Goal: Information Seeking & Learning: Understand process/instructions

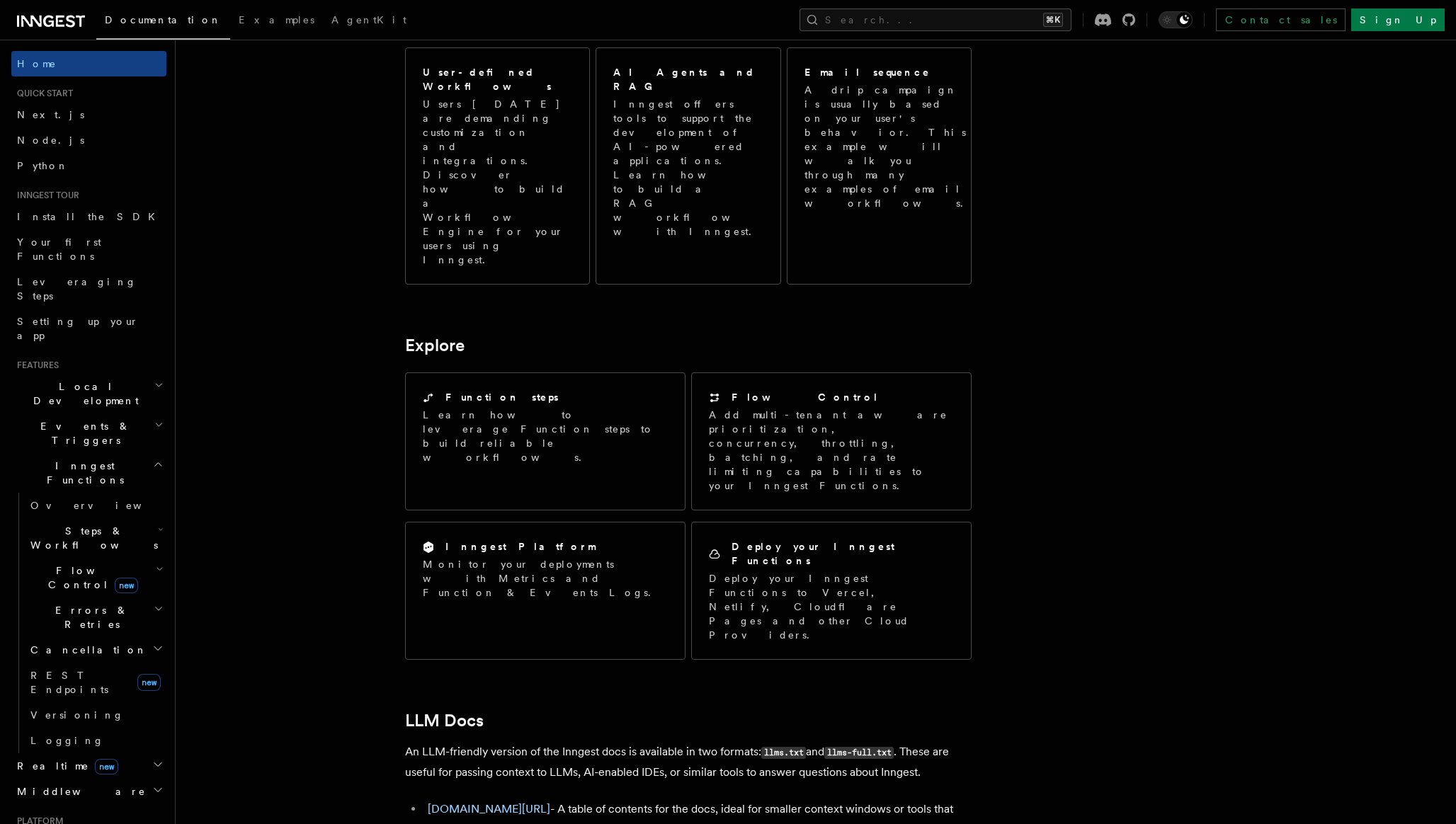
scroll to position [869, 0]
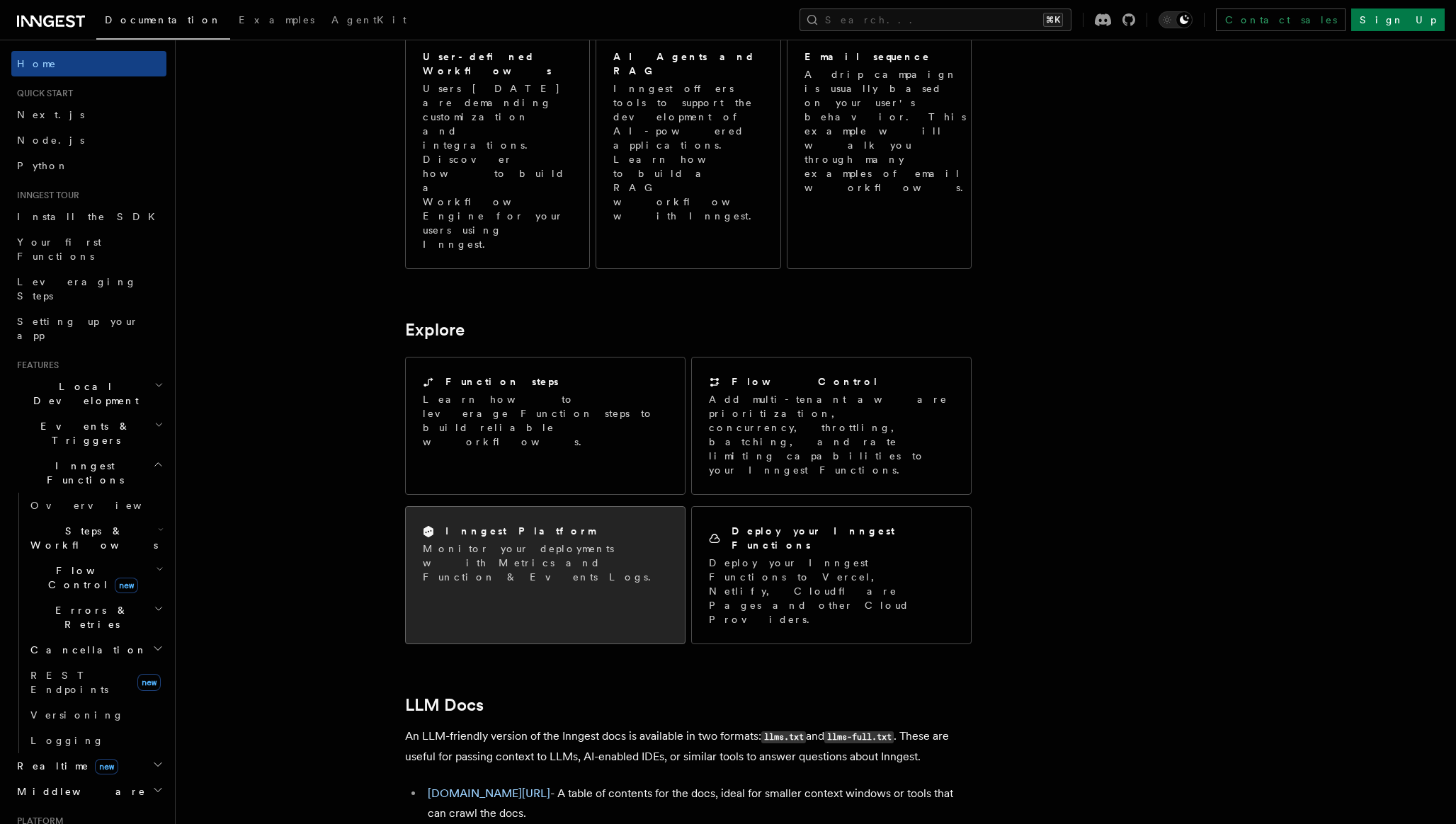
click at [531, 542] on p "Monitor your deployments with Metrics and Function & Events Logs." at bounding box center [546, 563] width 245 height 43
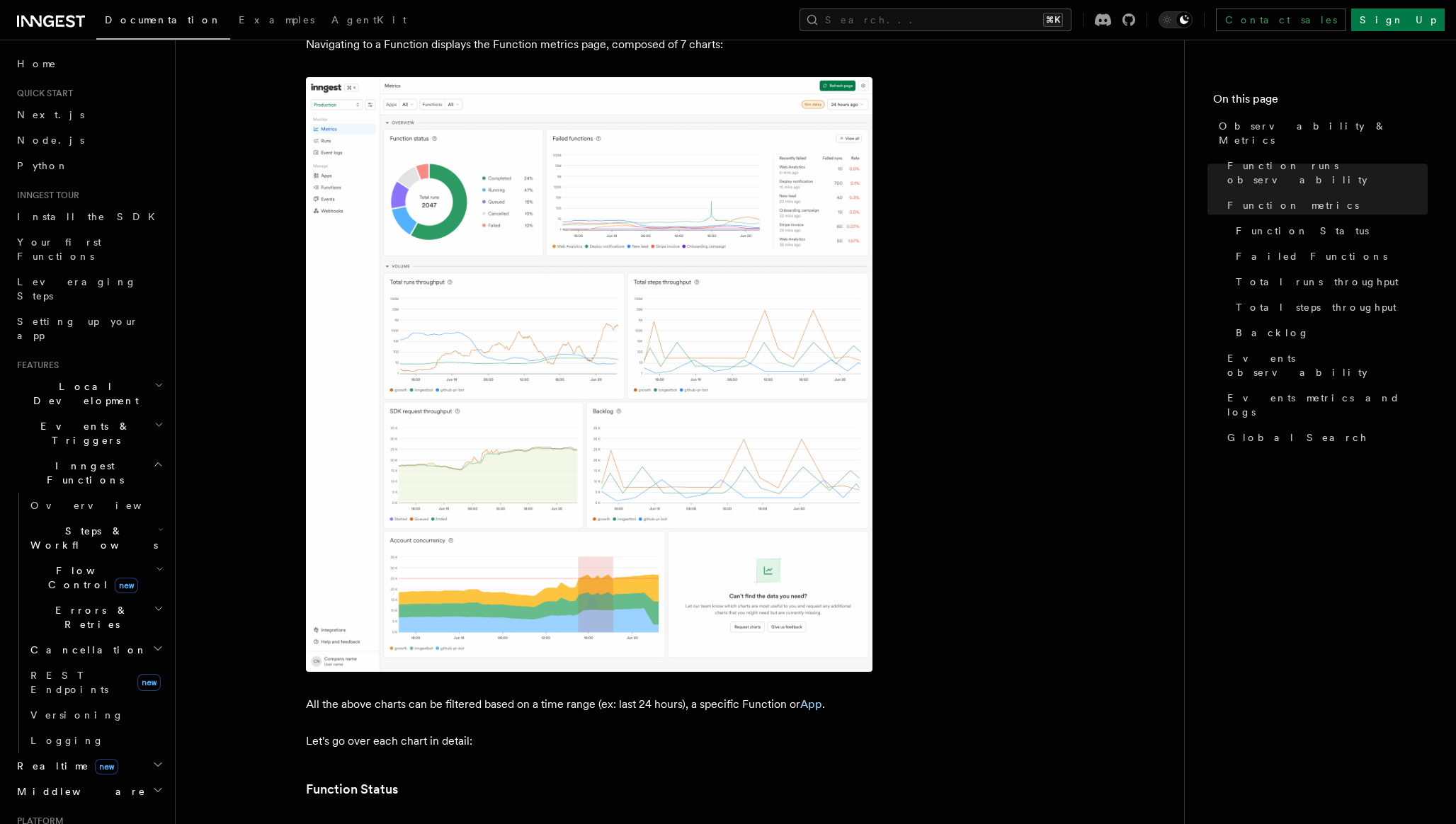
scroll to position [782, 0]
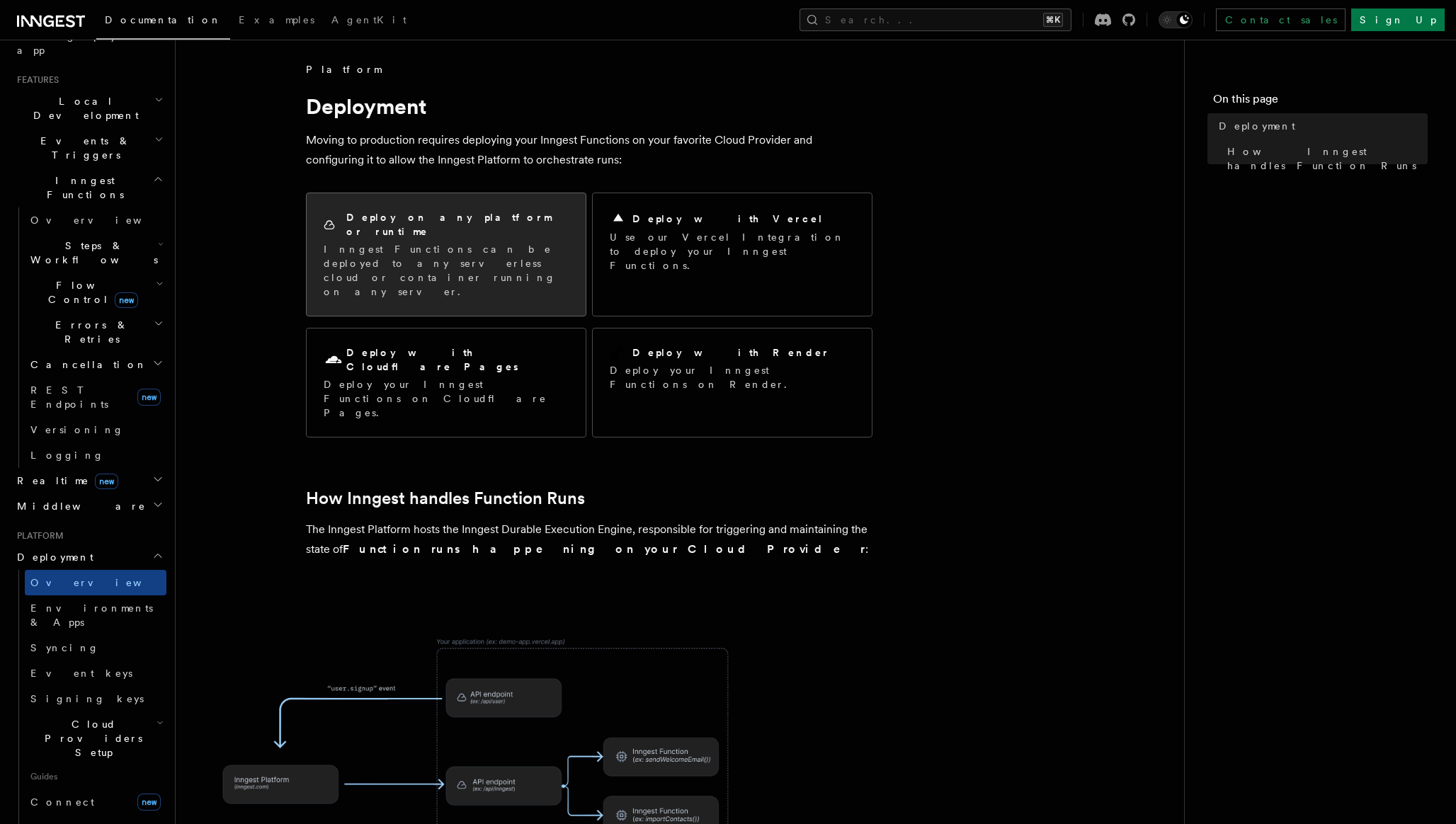
click at [421, 242] on p "Inngest Functions can be deployed to any serverless cloud or container running …" at bounding box center [446, 270] width 245 height 57
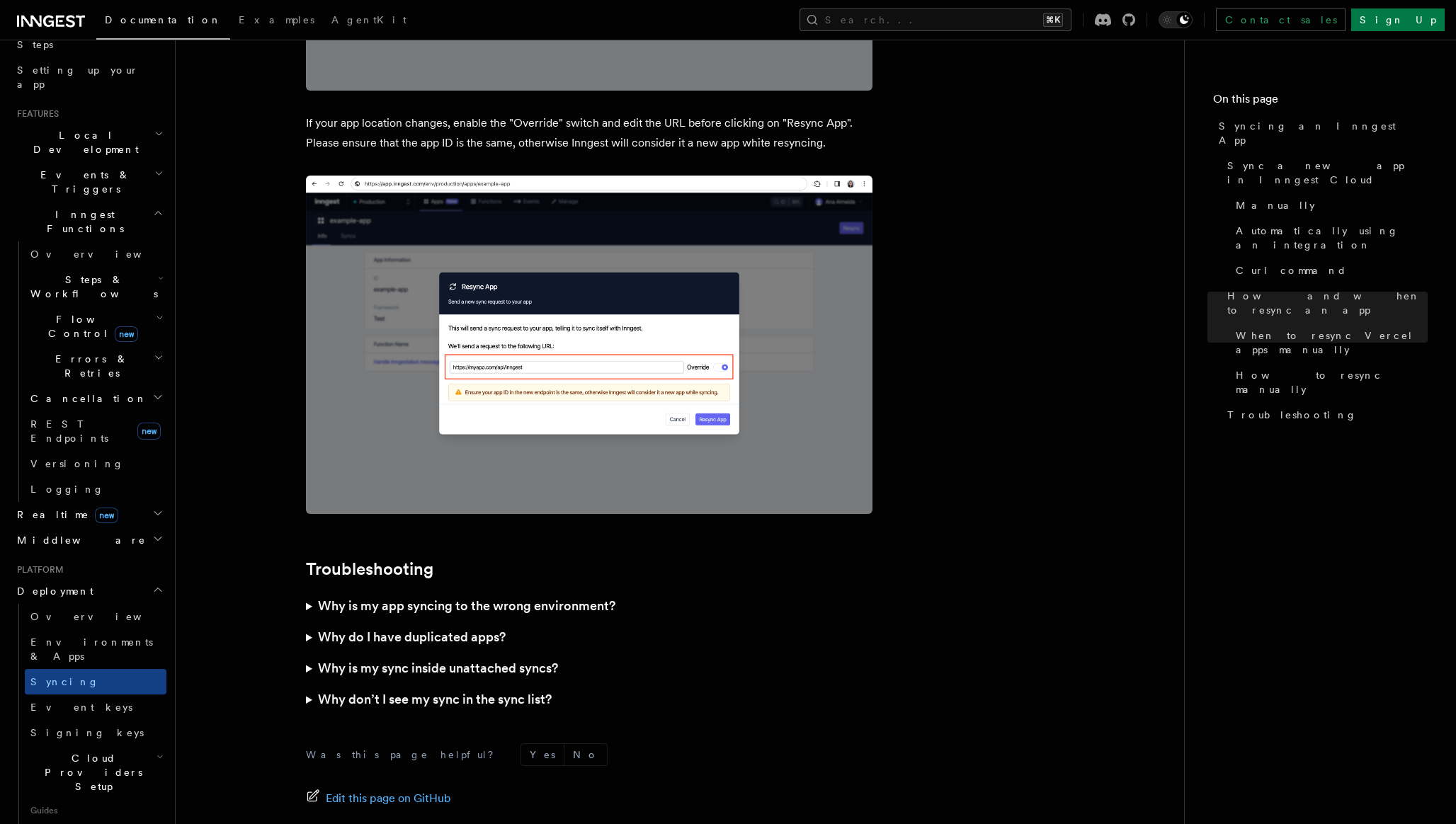
scroll to position [3877, 0]
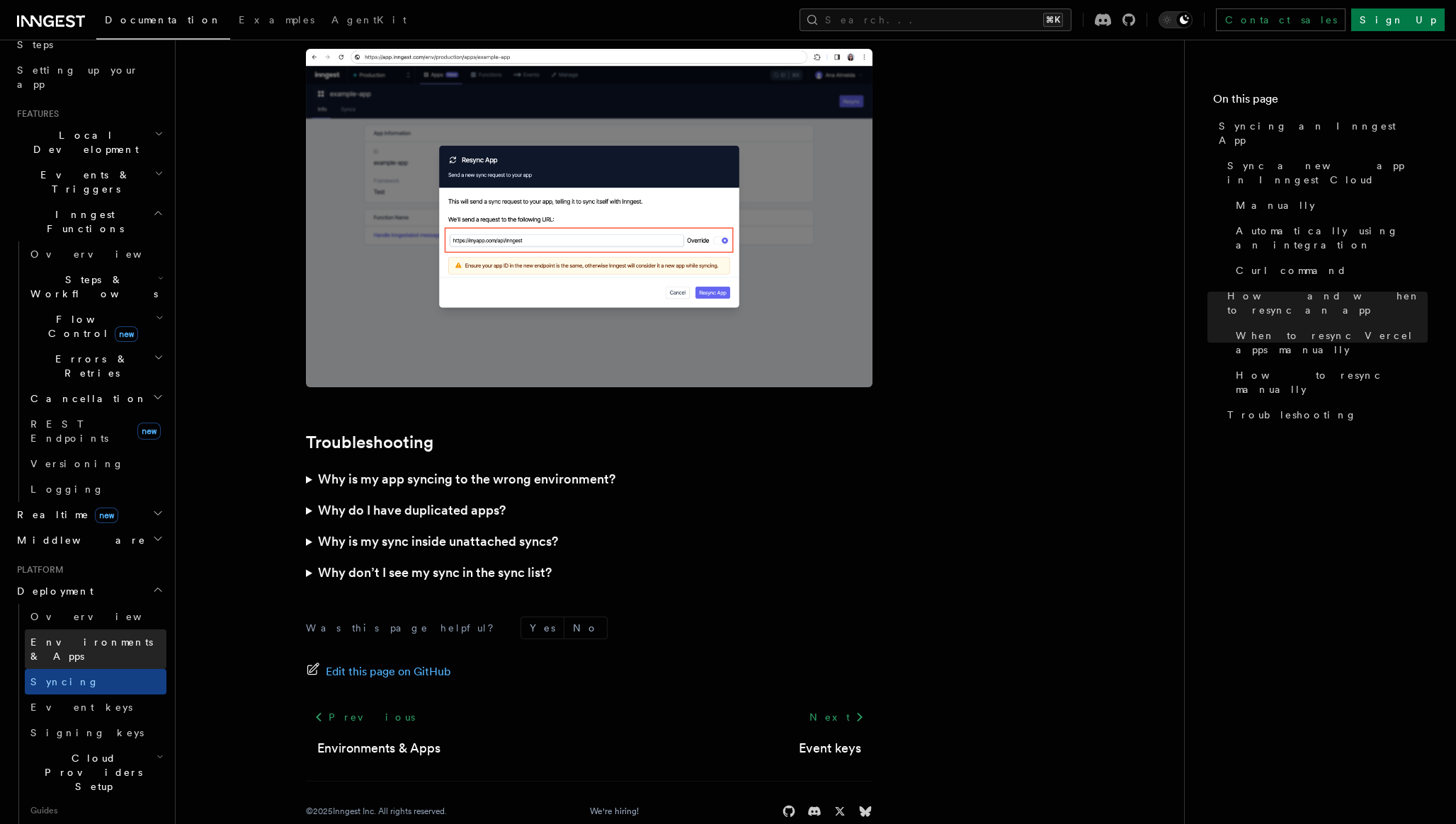
click at [102, 636] on span "Environments & Apps" at bounding box center [92, 649] width 123 height 26
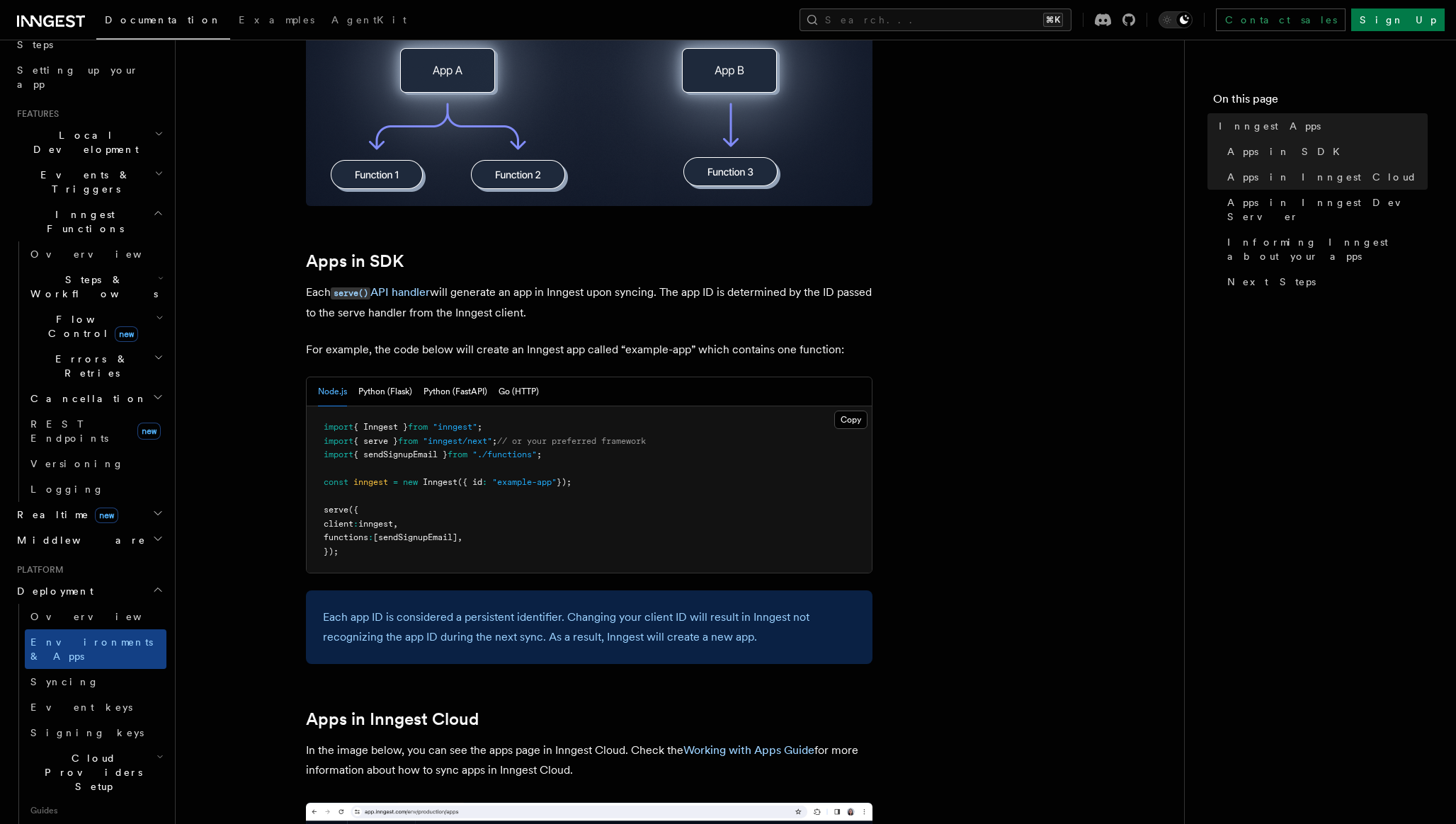
scroll to position [528, 0]
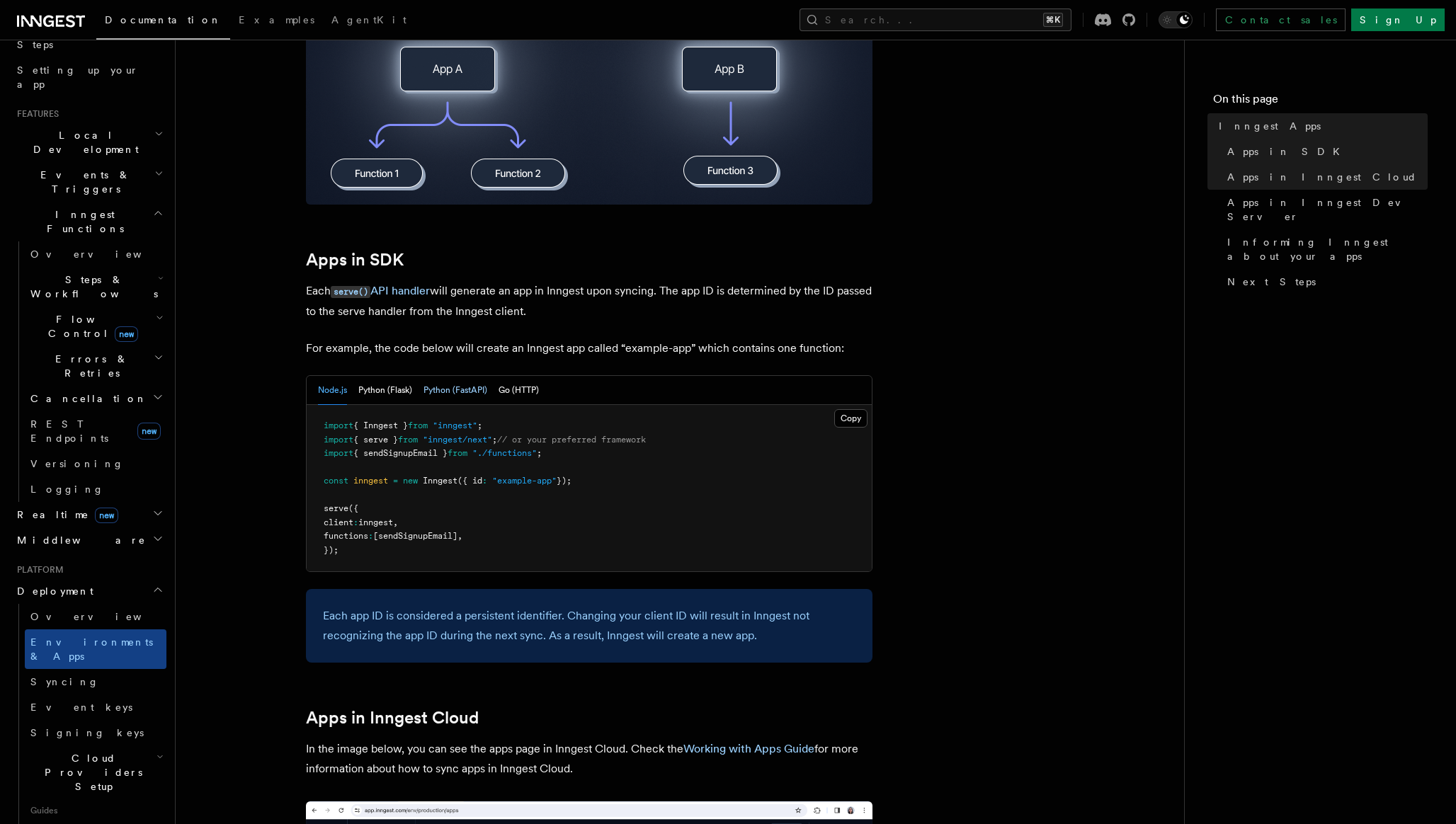
click at [451, 396] on button "Python (FastAPI)" at bounding box center [456, 390] width 64 height 29
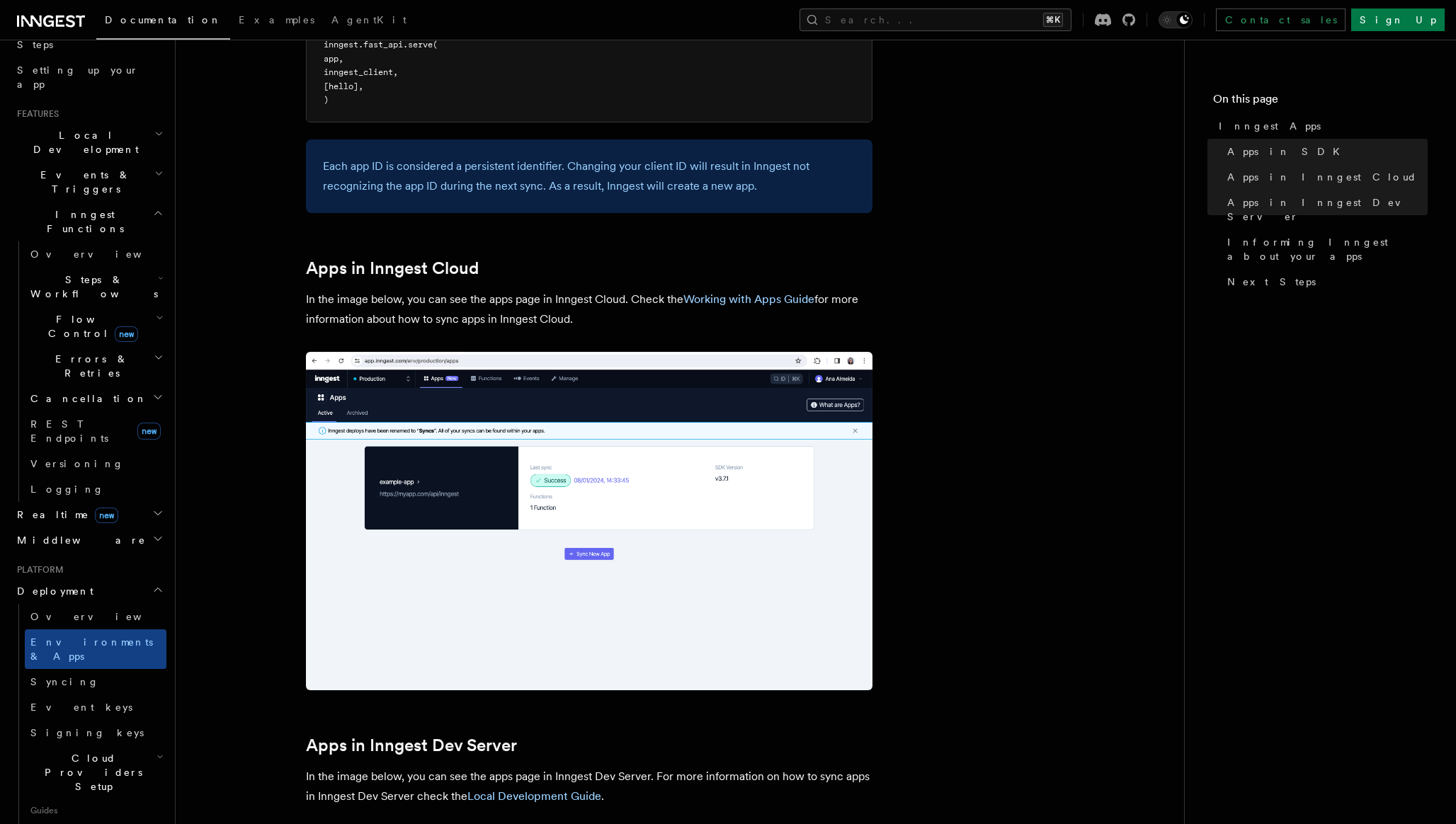
scroll to position [1188, 0]
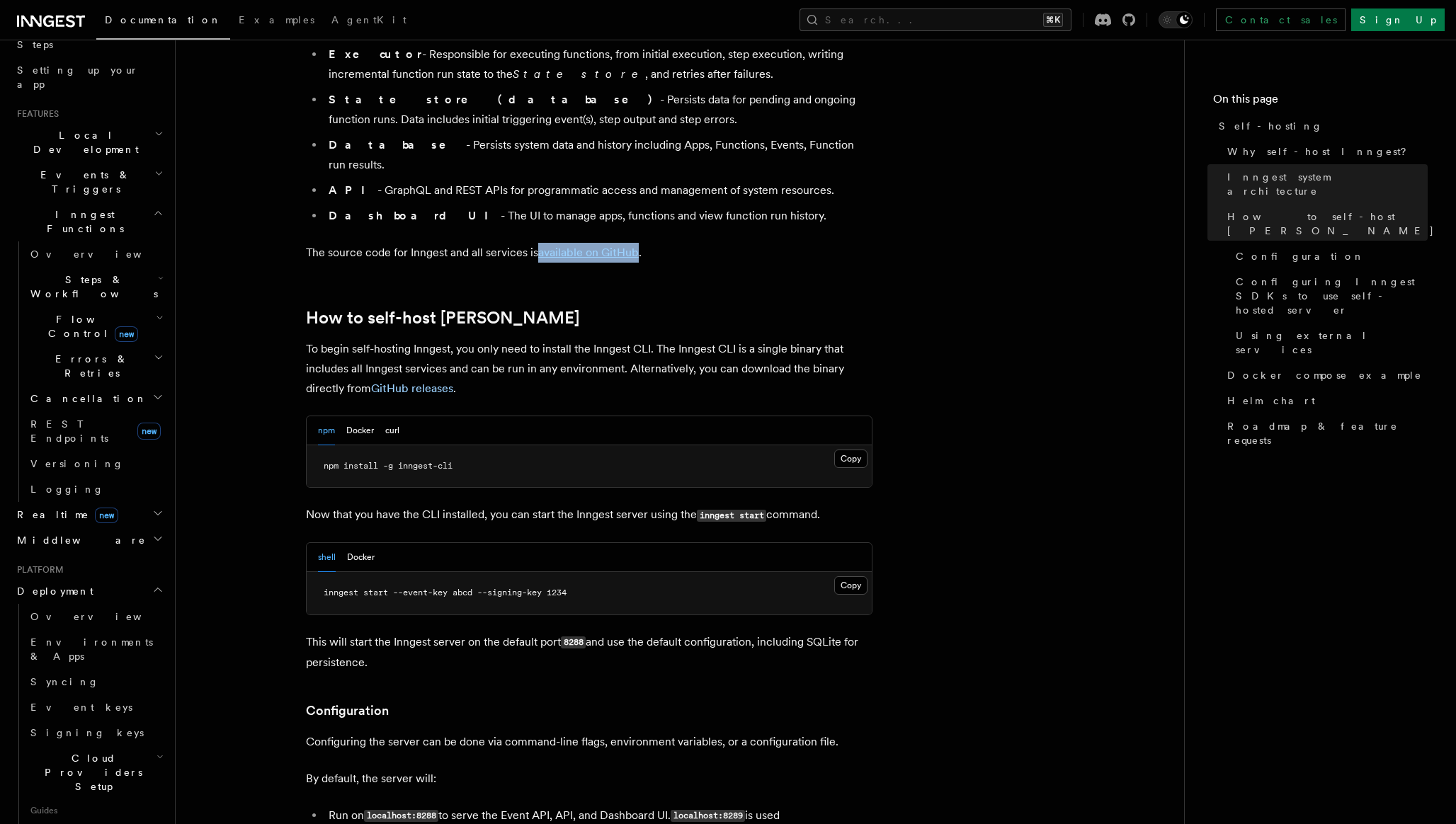
scroll to position [1180, 0]
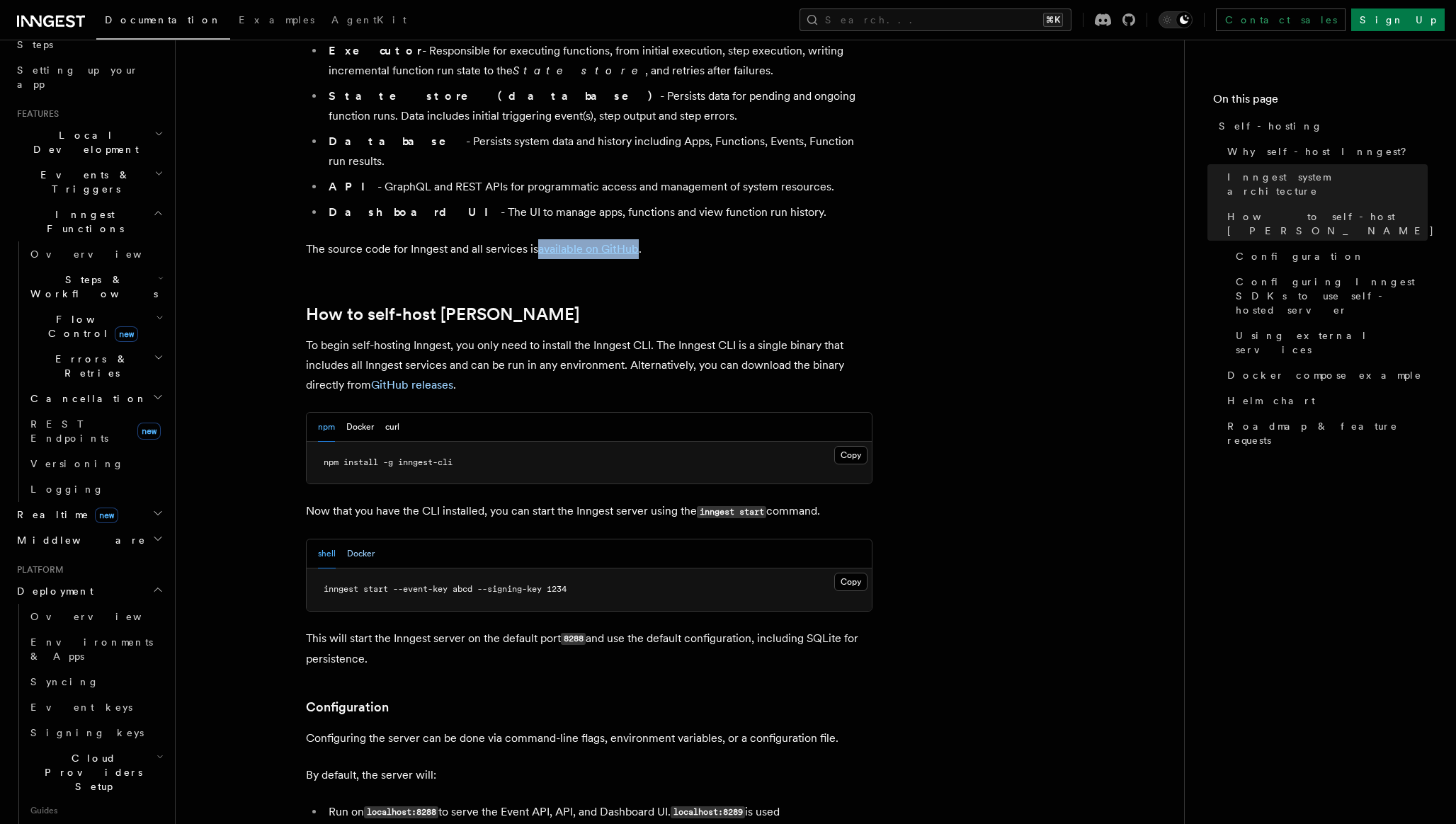
click at [366, 539] on button "Docker" at bounding box center [361, 553] width 28 height 29
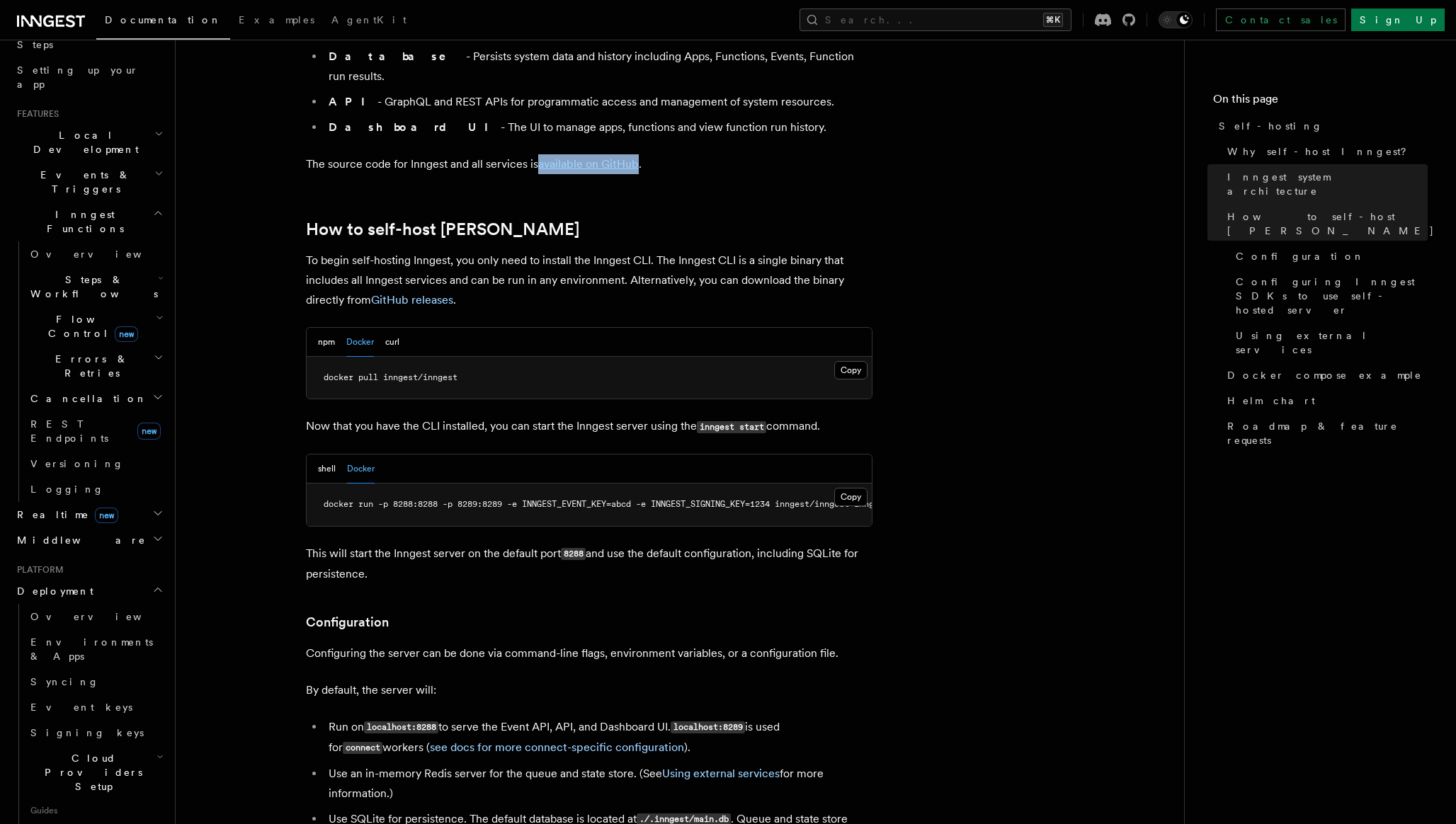
scroll to position [1269, 0]
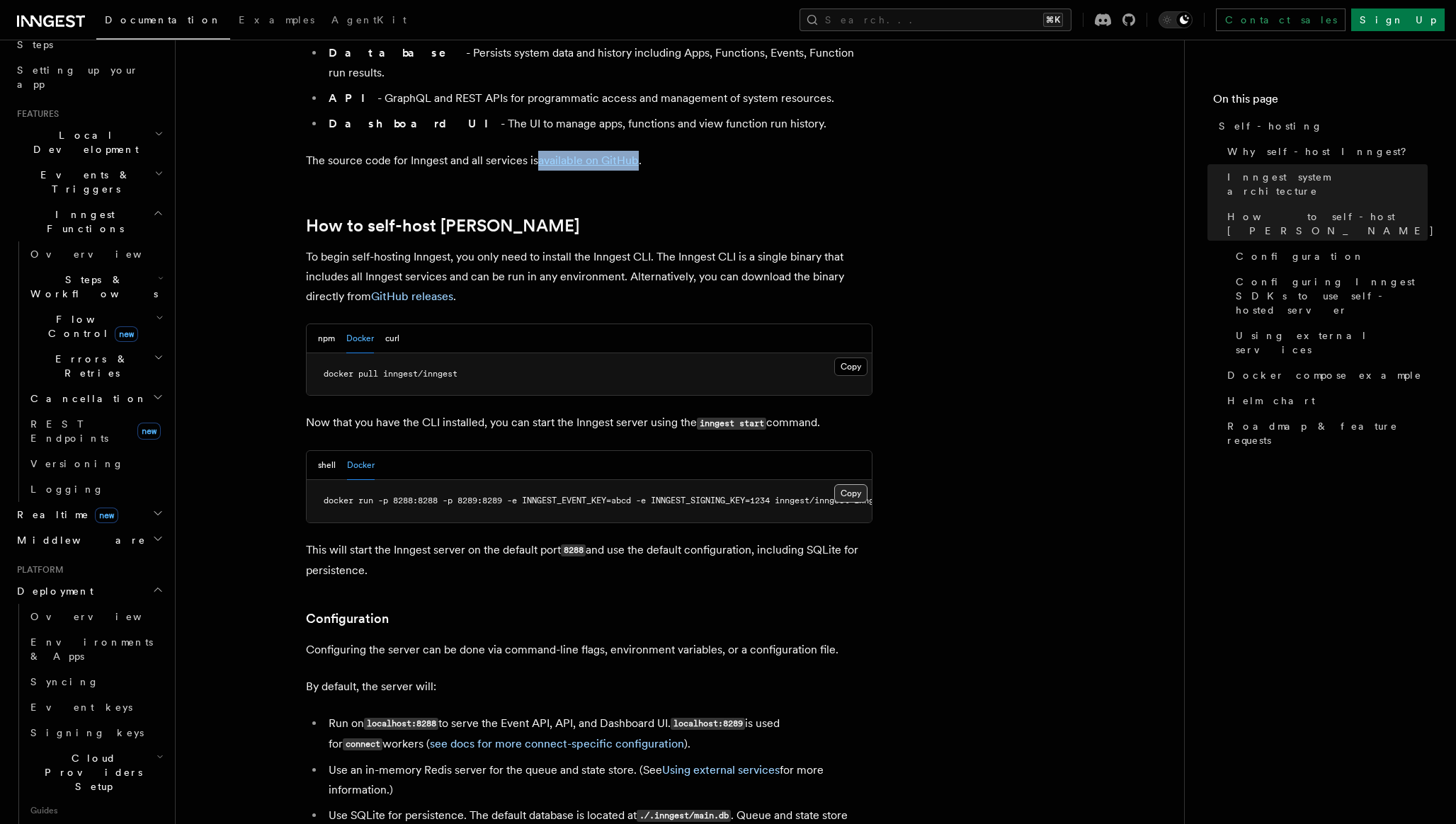
click at [850, 484] on button "Copy Copied" at bounding box center [851, 493] width 33 height 19
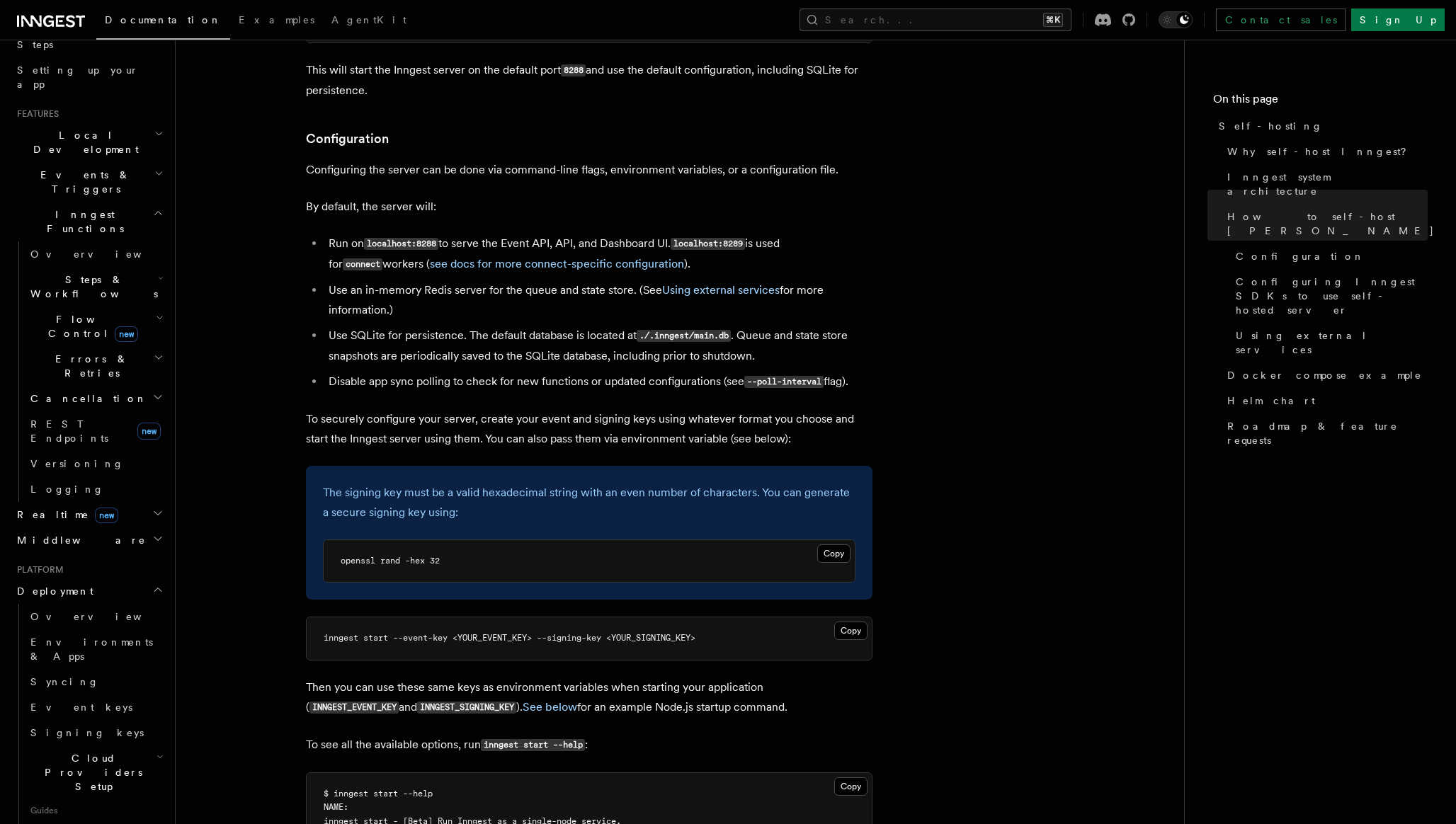
scroll to position [1776, 0]
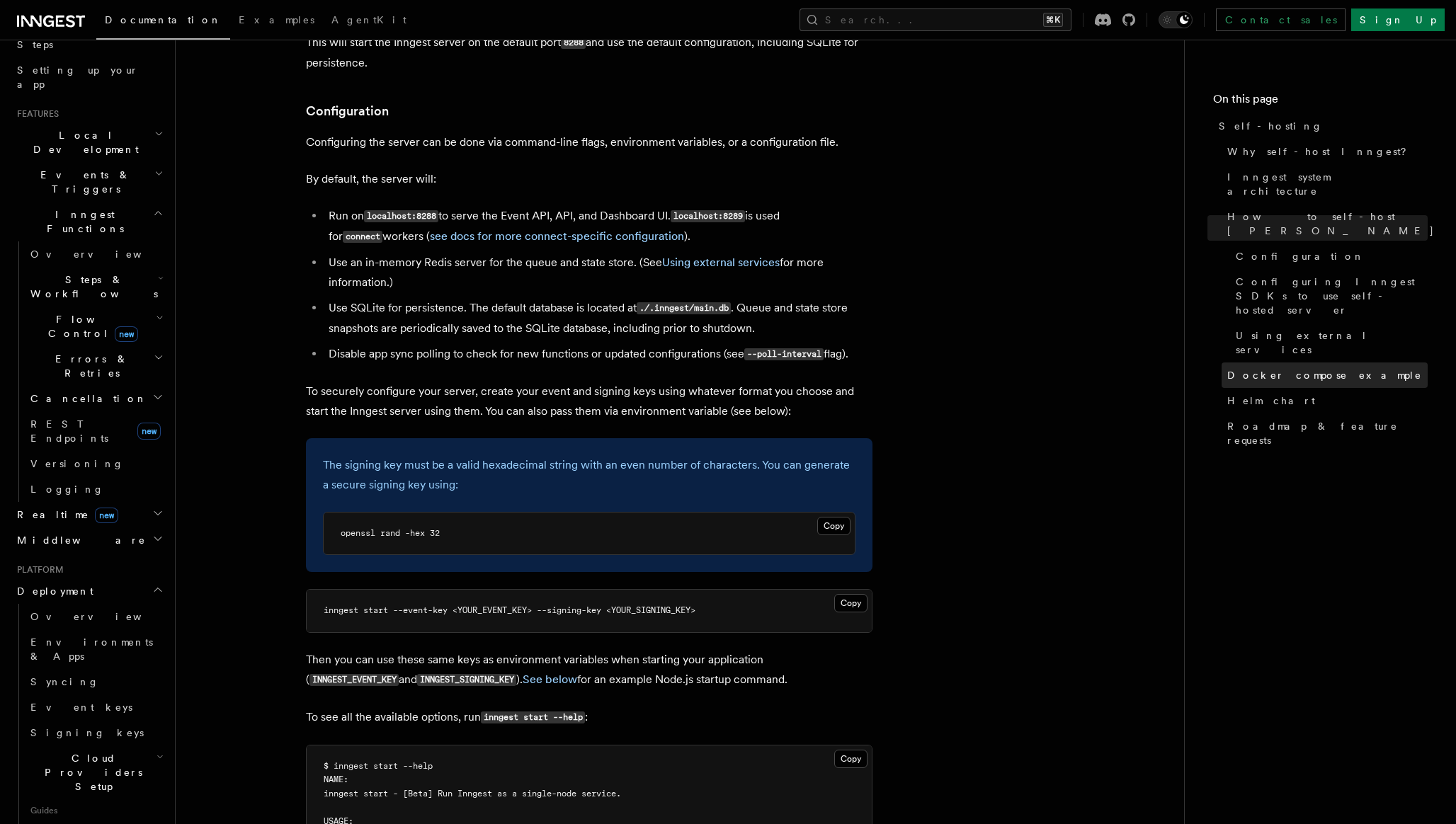
click at [1250, 368] on span "Docker compose example" at bounding box center [1324, 375] width 195 height 14
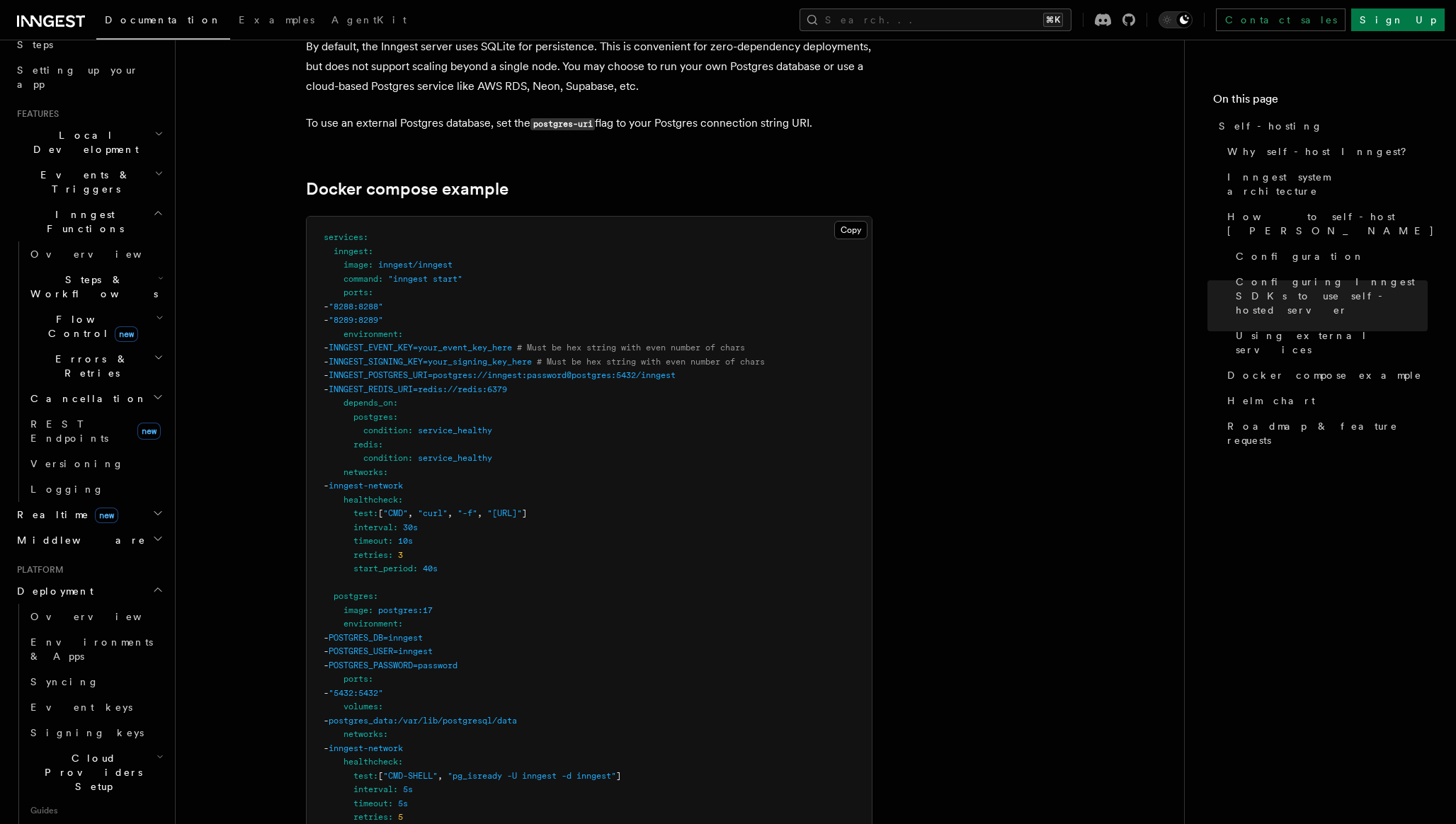
scroll to position [3684, 0]
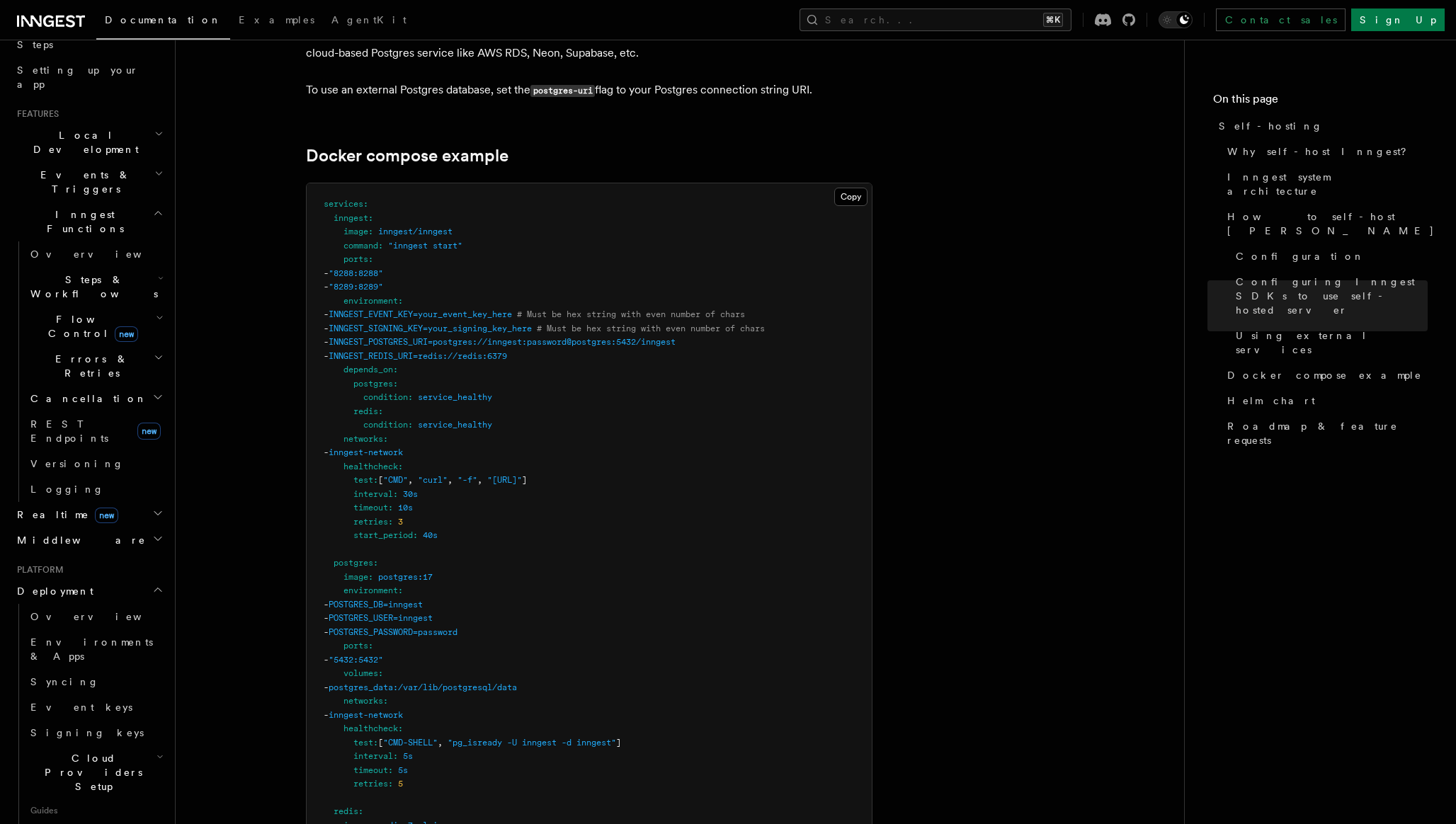
scroll to position [3720, 0]
click at [522, 473] on span ""http://localhost:8288/health"" at bounding box center [504, 478] width 35 height 10
copy span "8288"
